Goal: Navigation & Orientation: Find specific page/section

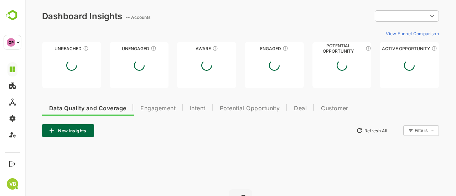
type input "**********"
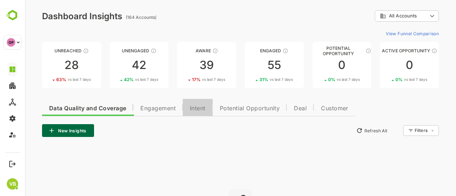
click at [195, 106] on span "Intent" at bounding box center [198, 109] width 16 height 6
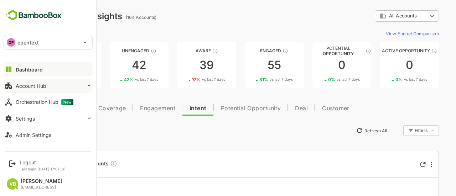
click at [81, 84] on button "Account Hub" at bounding box center [48, 86] width 89 height 14
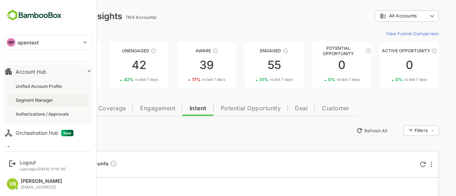
scroll to position [14, 0]
click at [37, 96] on div "Segment Manager" at bounding box center [48, 100] width 81 height 13
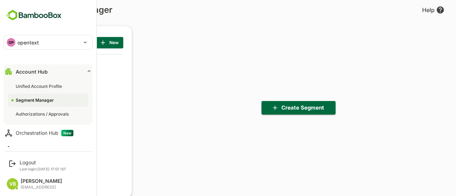
scroll to position [136, 88]
click at [43, 84] on div "Unified Account Profile" at bounding box center [40, 86] width 48 height 6
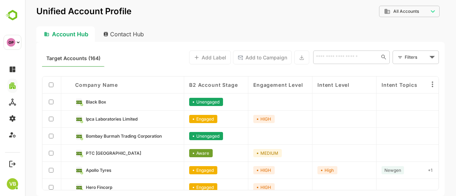
scroll to position [150, 0]
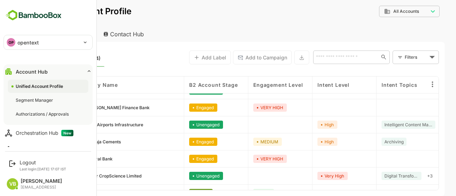
click at [84, 69] on button "Account Hub" at bounding box center [48, 72] width 89 height 14
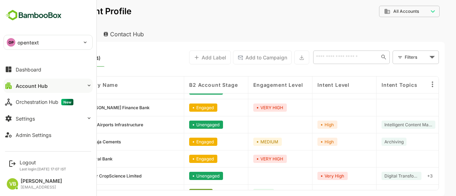
scroll to position [0, 0]
click at [56, 101] on div "Orchestration Hub New" at bounding box center [45, 102] width 58 height 6
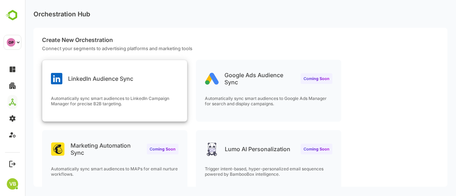
click at [131, 98] on p "Automatically sync smart audiences to LinkedIn Campaign Manager for precise B2B…" at bounding box center [115, 101] width 128 height 11
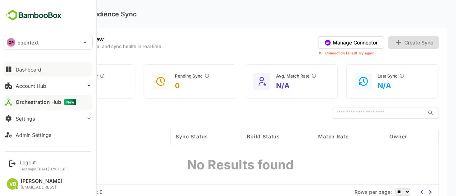
click at [31, 69] on div "Dashboard" at bounding box center [29, 70] width 26 height 6
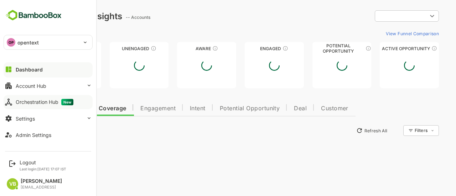
type input "**********"
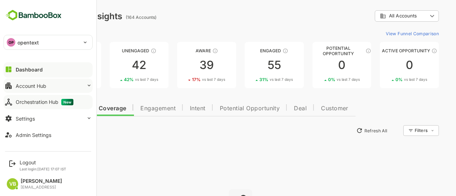
click at [89, 85] on icon at bounding box center [89, 85] width 3 height 2
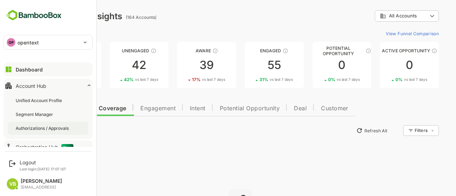
click at [49, 127] on div "Authorizations / Approvals" at bounding box center [43, 128] width 55 height 6
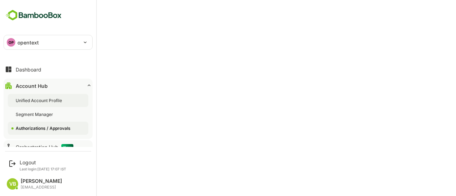
click at [41, 99] on div "Unified Account Profile" at bounding box center [40, 101] width 48 height 6
